Goal: Use online tool/utility: Utilize a website feature to perform a specific function

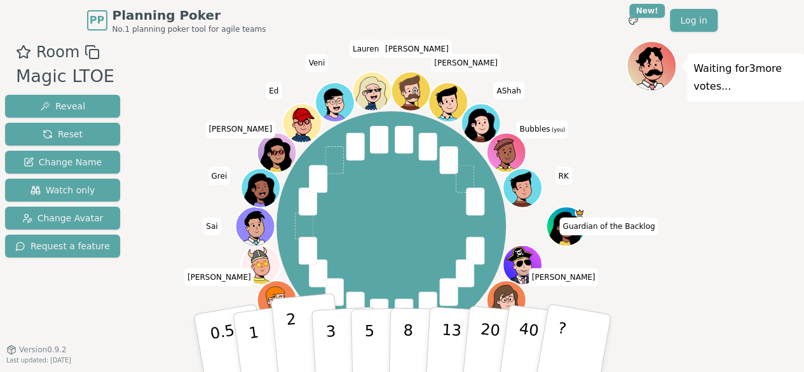
click at [302, 350] on button "2" at bounding box center [306, 343] width 72 height 101
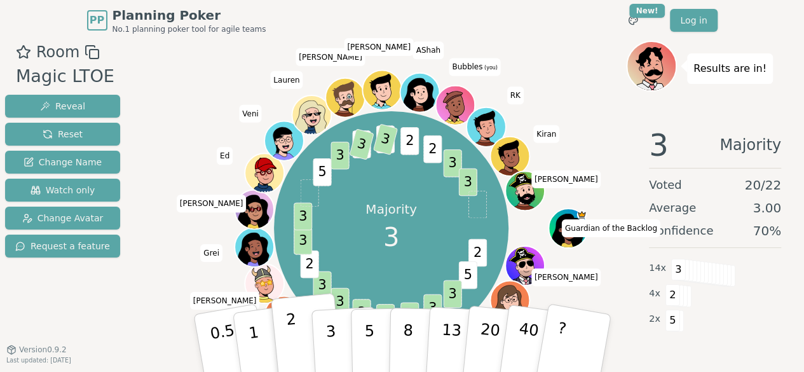
click at [302, 350] on button "2" at bounding box center [306, 343] width 72 height 101
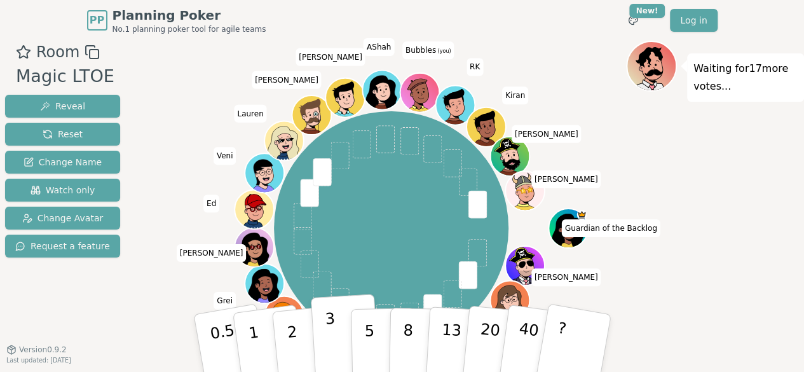
click at [339, 335] on button "3" at bounding box center [344, 343] width 69 height 99
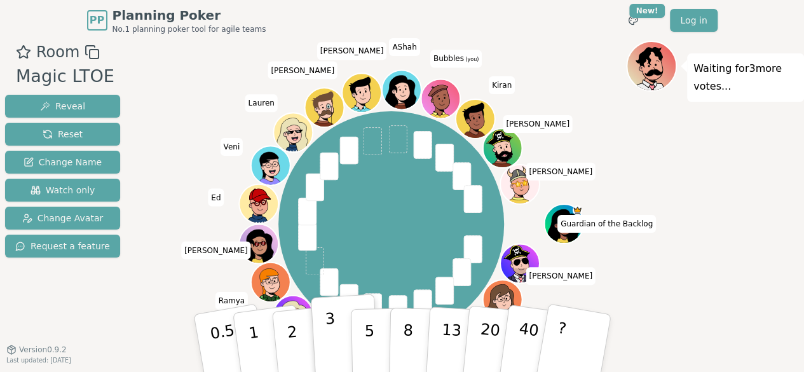
click at [337, 317] on button "3" at bounding box center [344, 343] width 69 height 99
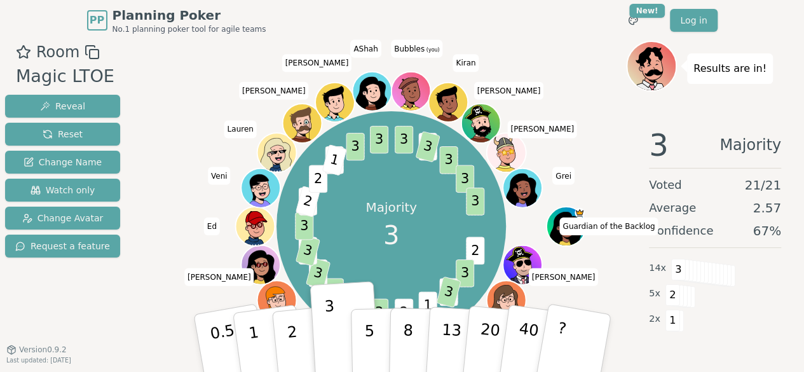
click at [282, 339] on button "2" at bounding box center [307, 355] width 72 height 101
click at [291, 336] on p "2" at bounding box center [294, 356] width 17 height 69
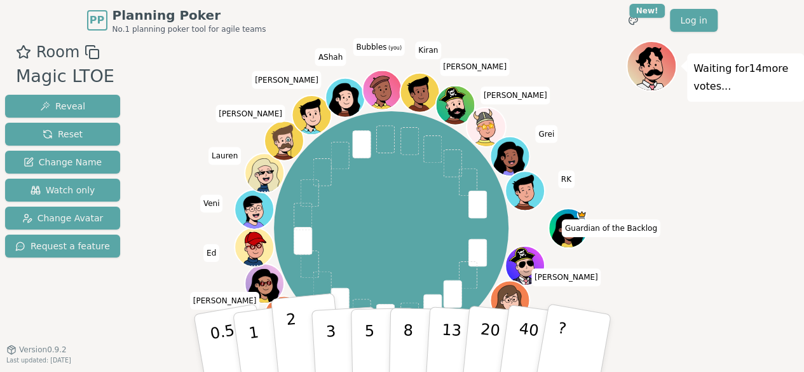
click at [296, 334] on button "2" at bounding box center [306, 343] width 72 height 101
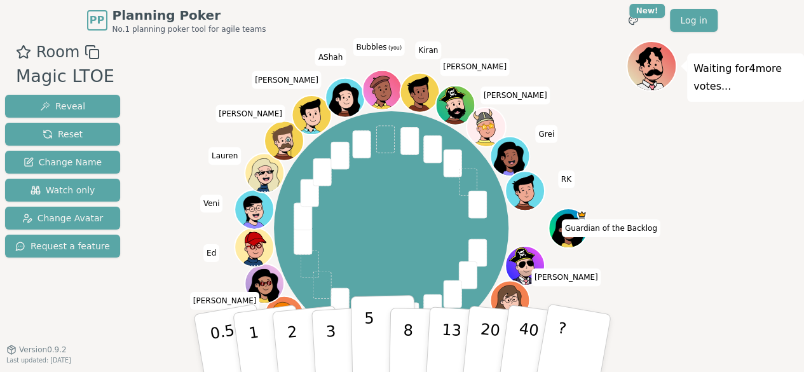
click at [373, 342] on button "5" at bounding box center [382, 343] width 65 height 97
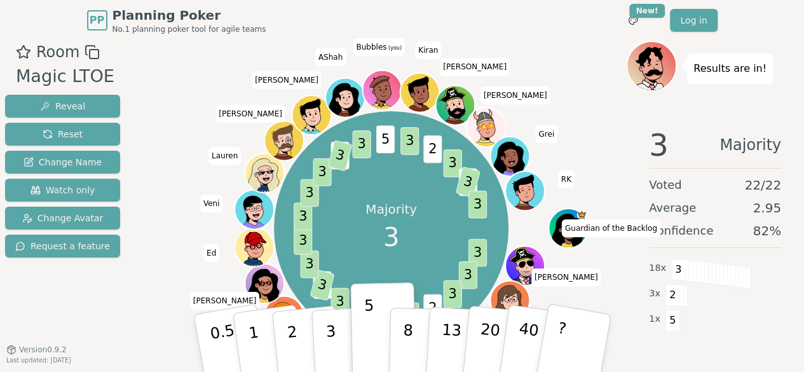
click at [581, 99] on div "Majority 3 3 3 3 2 3 2 3 3 5 3 3 3 3 3 3 2 3 3 5 3 2 3 5 3 3 Guardian of the Ba…" at bounding box center [391, 228] width 470 height 329
click at [157, 334] on div "Majority 3 3 3 3 2 3 2 3 3 5 3 3 3 3 3 3 2 3 3 5 3 2 3 5 3 3 Guardian of the Ba…" at bounding box center [391, 228] width 470 height 329
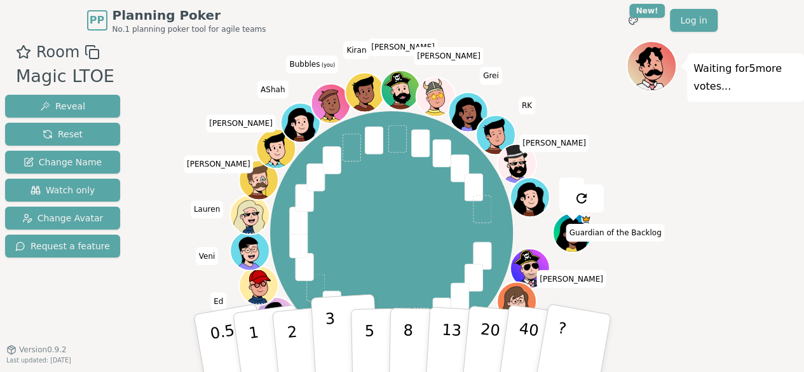
click at [332, 330] on p "3" at bounding box center [331, 344] width 14 height 69
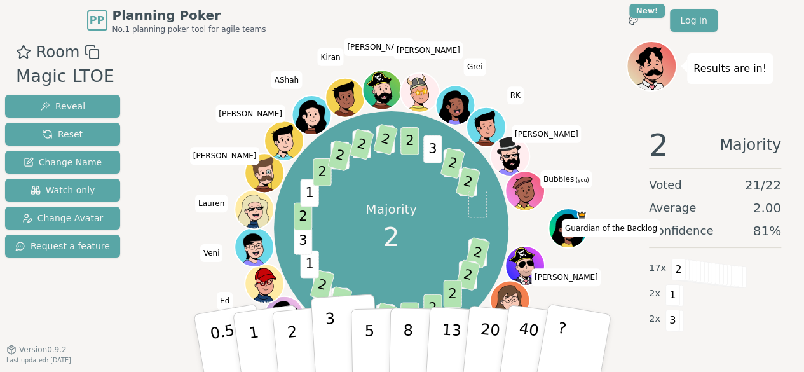
click at [336, 344] on button "3" at bounding box center [344, 343] width 69 height 99
click at [328, 343] on p "3" at bounding box center [331, 344] width 14 height 69
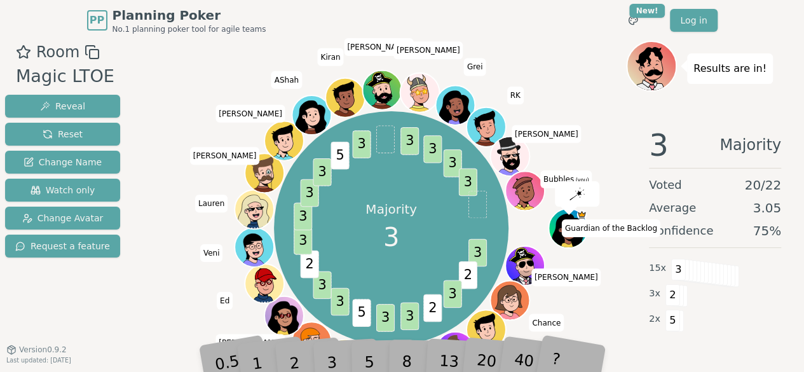
click at [327, 324] on div "3" at bounding box center [345, 343] width 41 height 46
click at [331, 334] on div "3" at bounding box center [345, 343] width 41 height 46
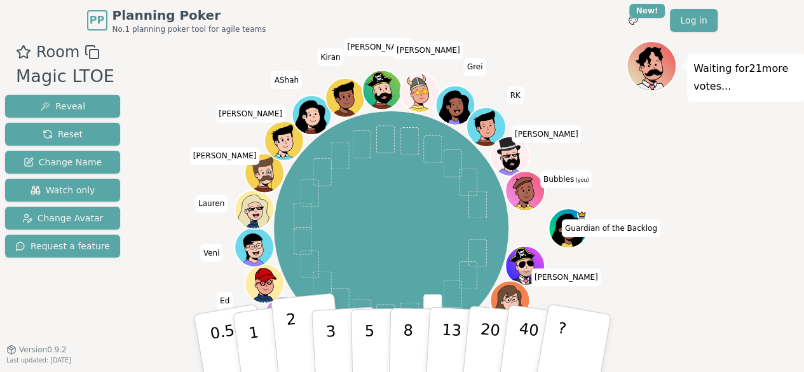
click at [286, 341] on button "2" at bounding box center [306, 343] width 72 height 101
